Goal: Task Accomplishment & Management: Use online tool/utility

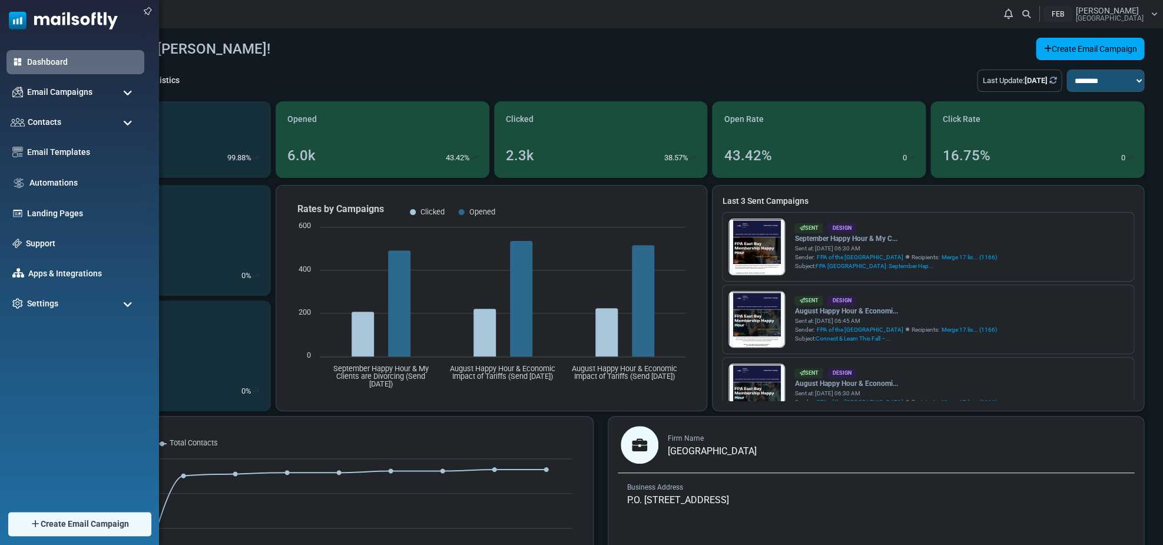
click at [130, 94] on span at bounding box center [127, 93] width 9 height 11
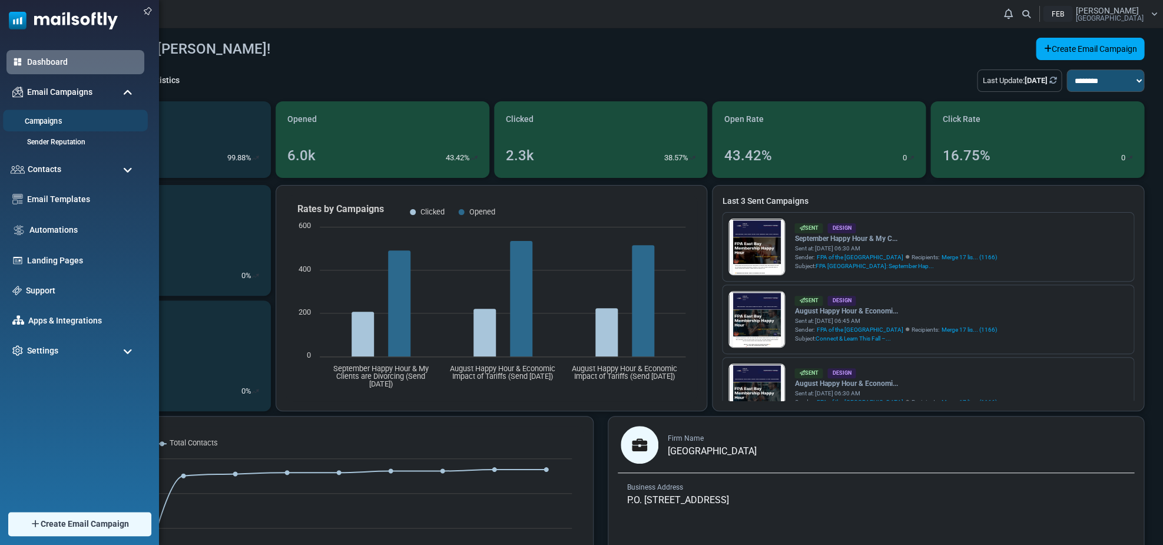
click at [48, 122] on link "Campaigns" at bounding box center [73, 121] width 141 height 11
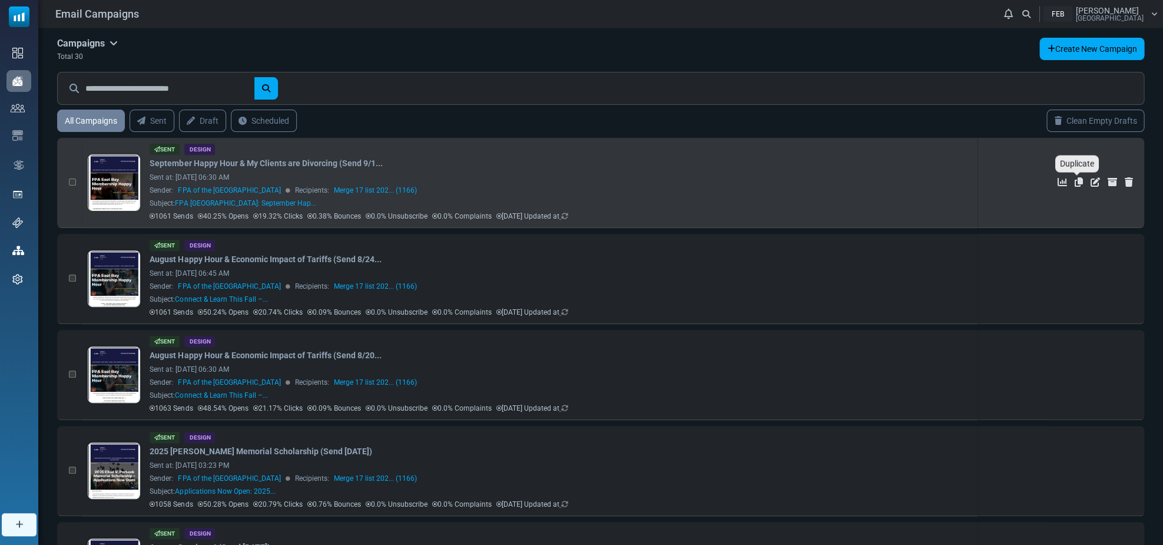
click at [1078, 183] on icon "Duplicate" at bounding box center [1079, 181] width 8 height 9
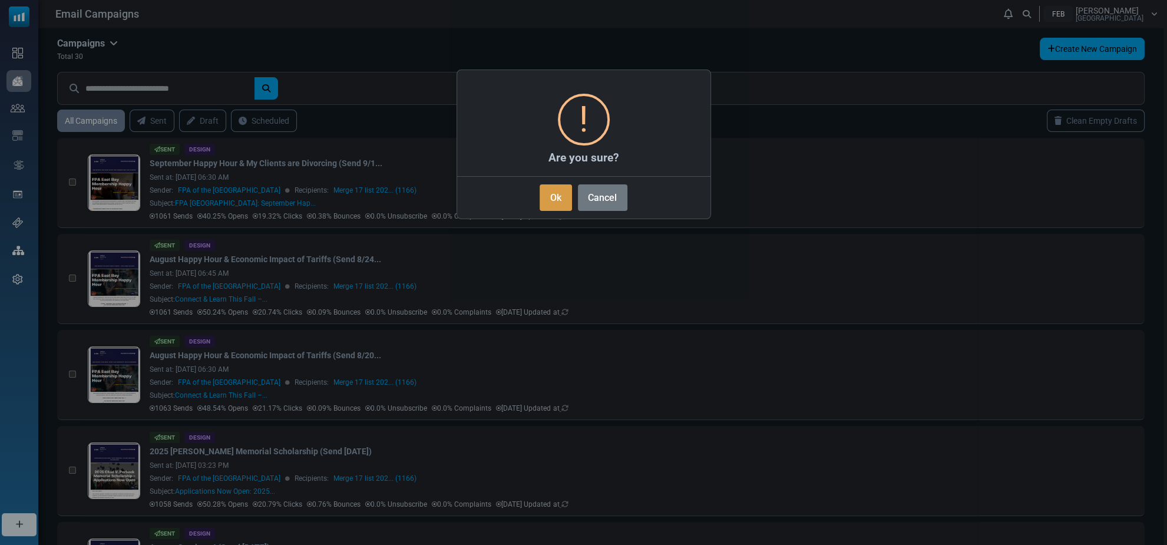
click at [555, 196] on button "Ok" at bounding box center [556, 197] width 32 height 27
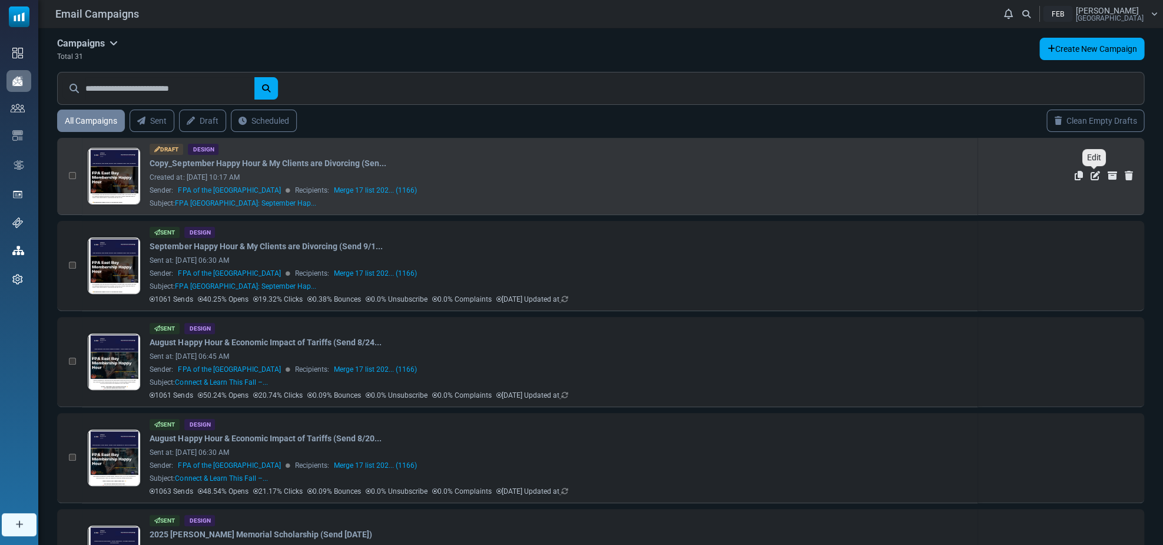
click at [1093, 174] on icon "Edit" at bounding box center [1094, 175] width 9 height 9
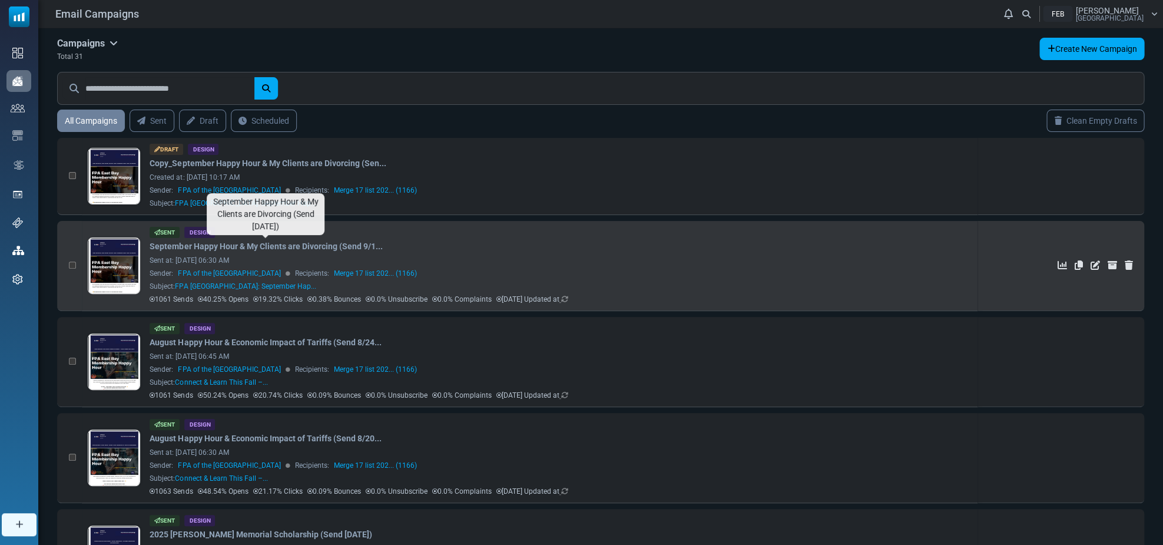
click at [210, 244] on link "September Happy Hour & My Clients are Divorcing (Send 9/1..." at bounding box center [266, 246] width 233 height 12
